Goal: Navigation & Orientation: Find specific page/section

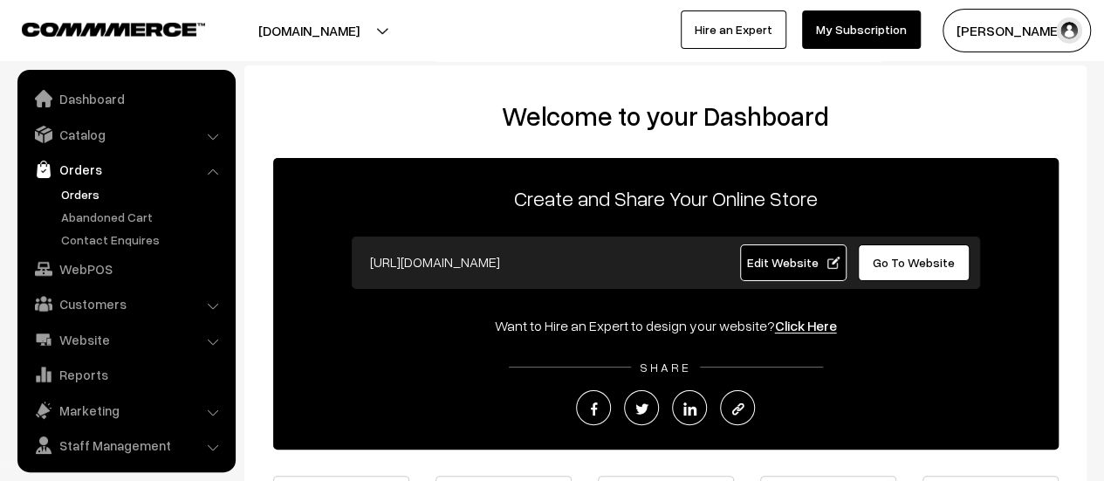
click at [81, 196] on link "Orders" at bounding box center [143, 194] width 173 height 18
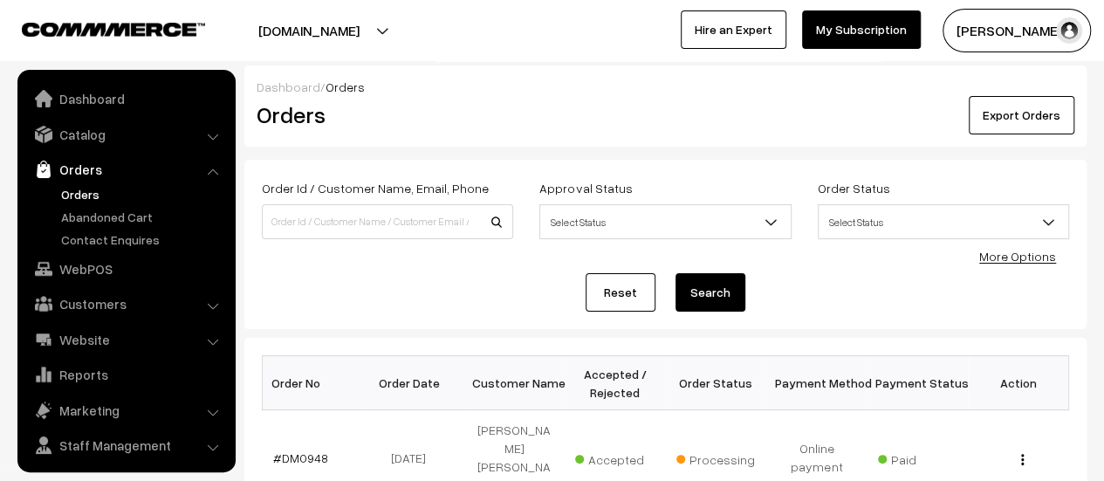
scroll to position [40, 0]
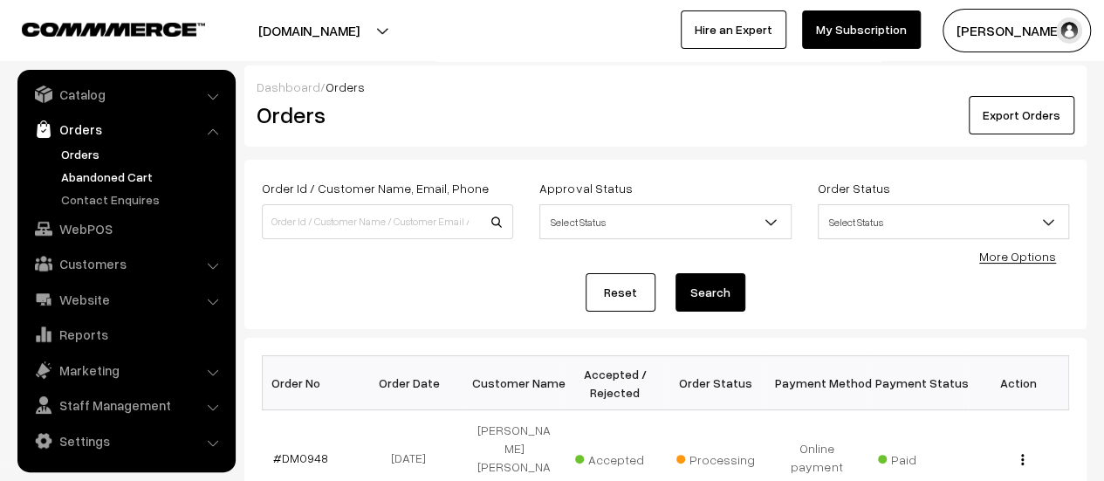
click at [76, 177] on link "Abandoned Cart" at bounding box center [143, 177] width 173 height 18
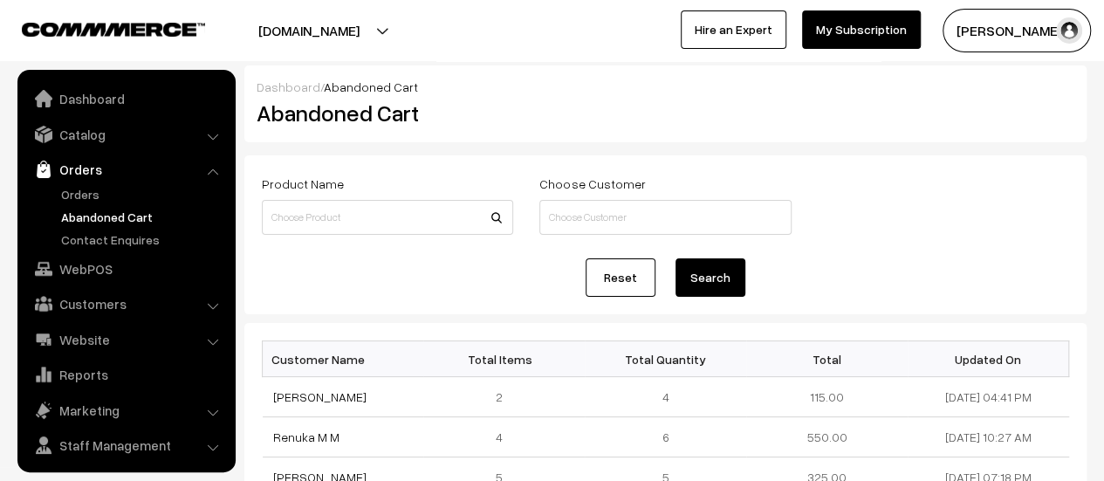
scroll to position [40, 0]
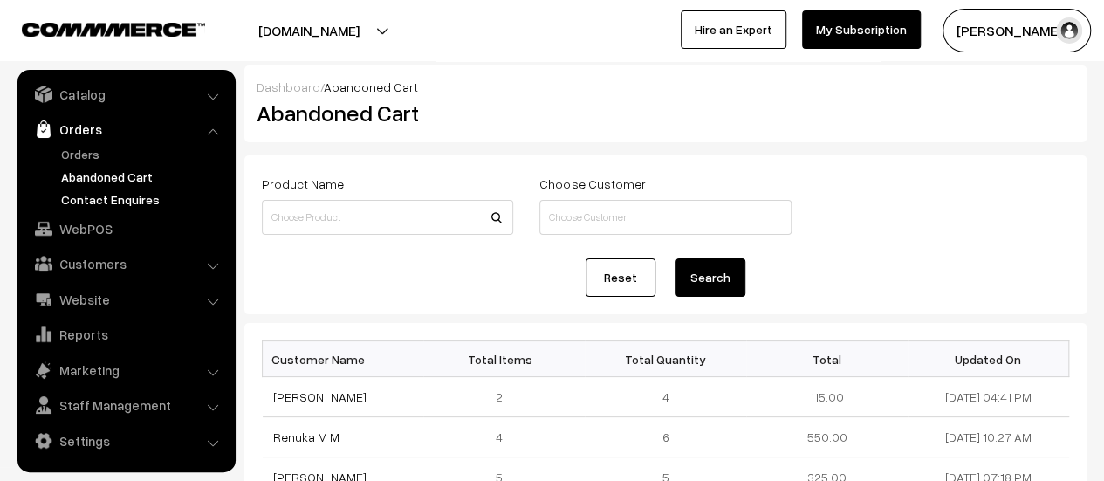
click at [110, 197] on link "Contact Enquires" at bounding box center [143, 199] width 173 height 18
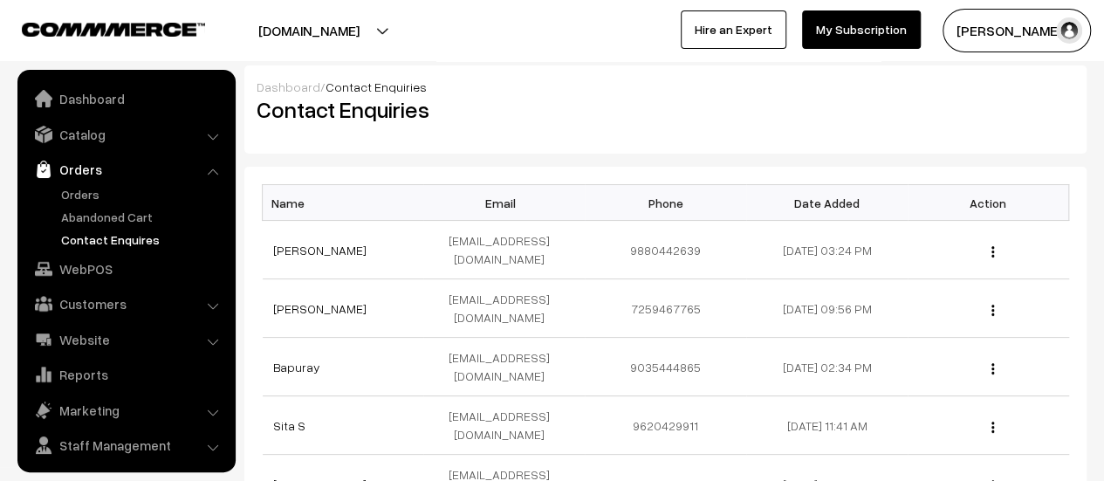
scroll to position [40, 0]
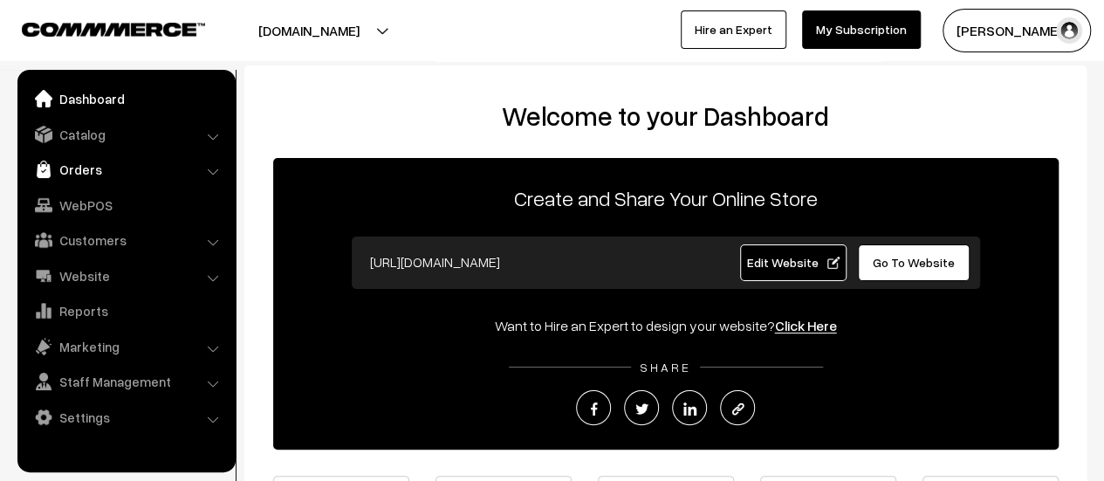
drag, startPoint x: 0, startPoint y: 0, endPoint x: 80, endPoint y: 170, distance: 188.2
click at [80, 170] on link "Orders" at bounding box center [126, 169] width 208 height 31
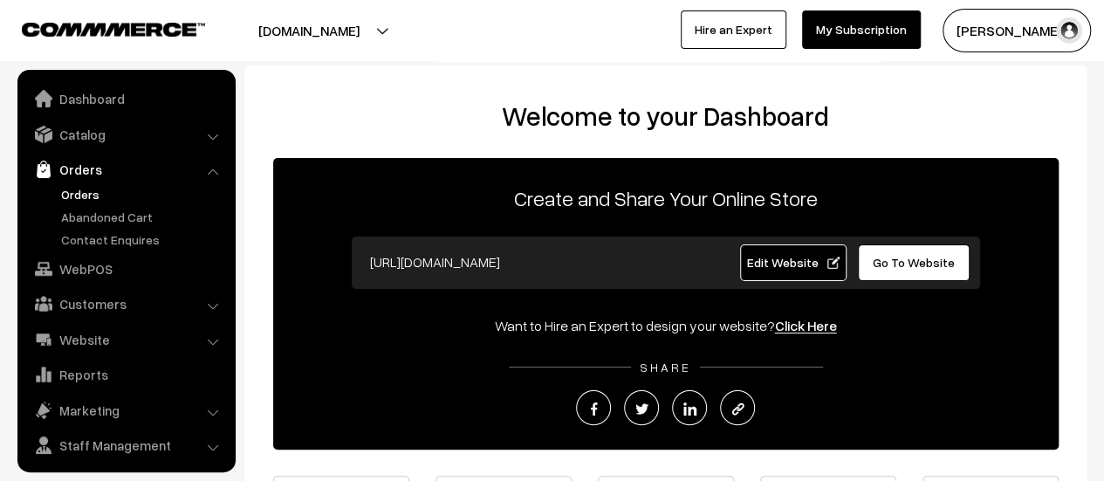
click at [74, 194] on link "Orders" at bounding box center [143, 194] width 173 height 18
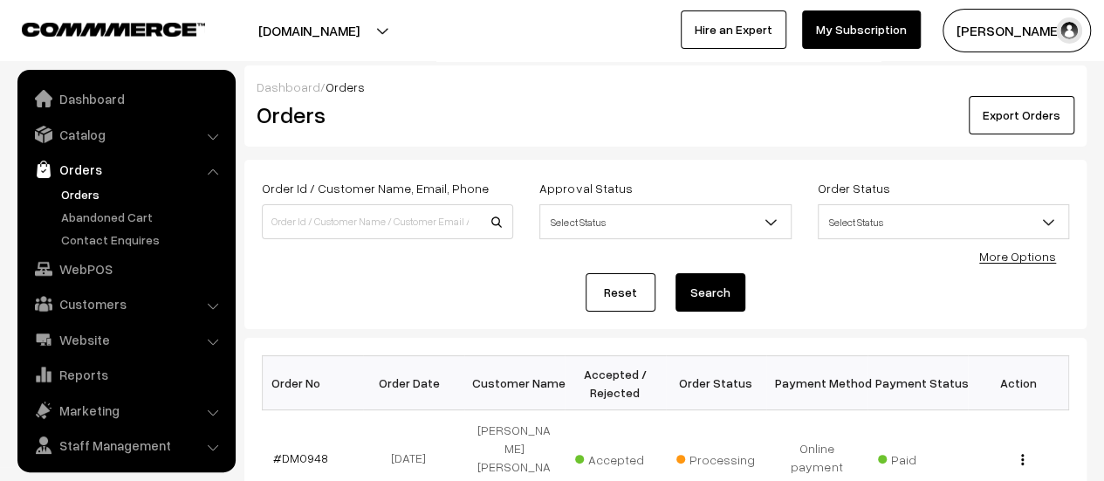
scroll to position [40, 0]
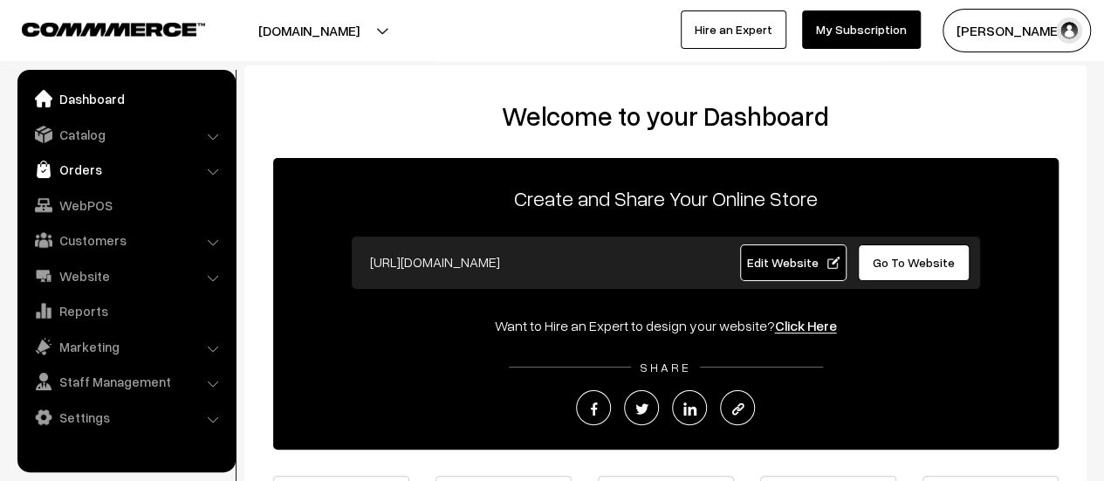
click at [78, 161] on link "Orders" at bounding box center [126, 169] width 208 height 31
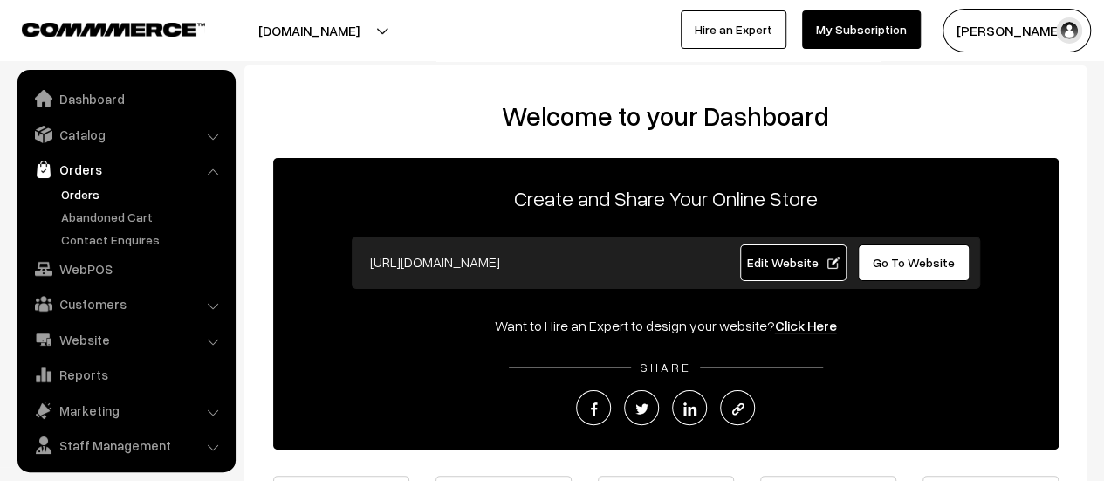
click at [73, 193] on link "Orders" at bounding box center [143, 194] width 173 height 18
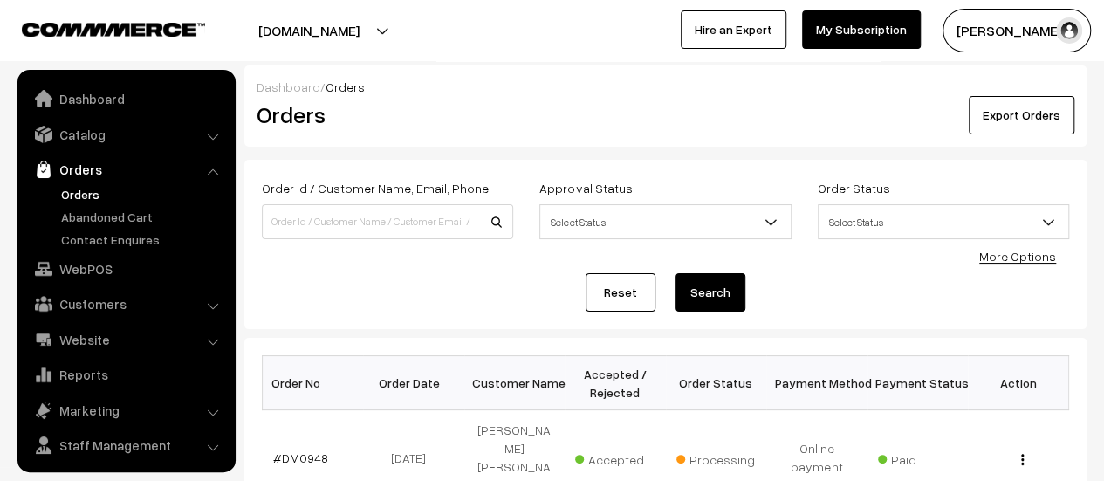
scroll to position [40, 0]
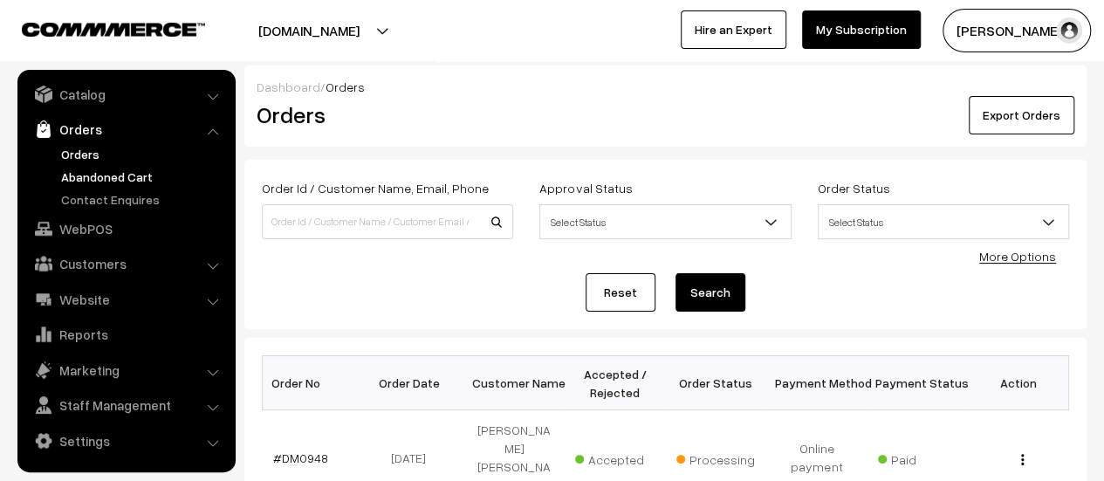
click at [72, 173] on link "Abandoned Cart" at bounding box center [143, 177] width 173 height 18
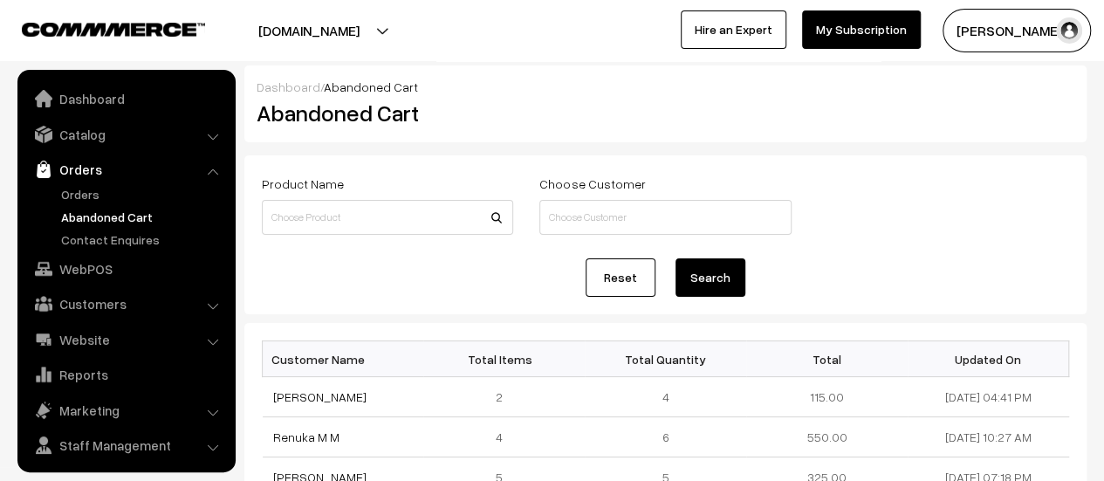
scroll to position [40, 0]
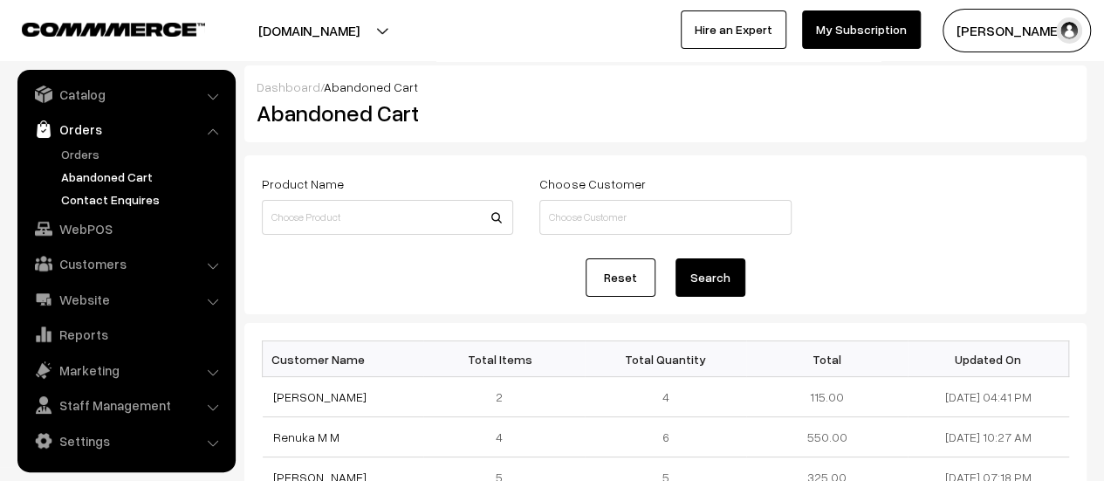
click at [117, 202] on link "Contact Enquires" at bounding box center [143, 199] width 173 height 18
